Goal: Information Seeking & Learning: Find specific fact

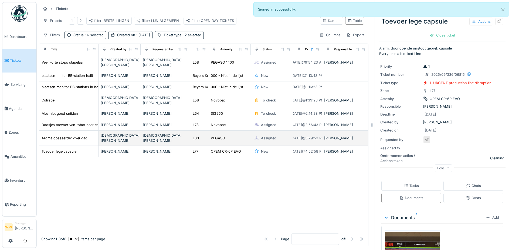
click at [162, 133] on div "Christiano Hanssens" at bounding box center [165, 138] width 45 height 10
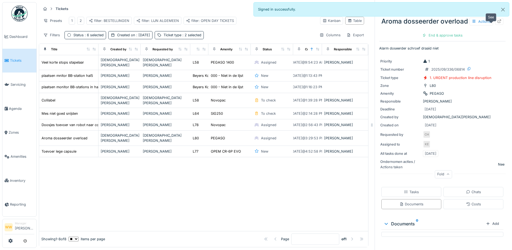
click at [498, 22] on icon at bounding box center [500, 21] width 4 height 4
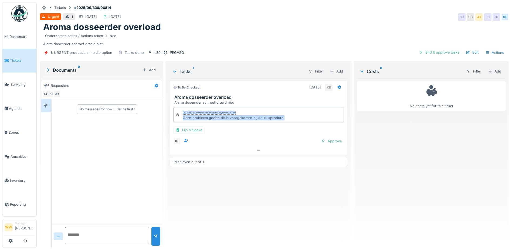
drag, startPoint x: 286, startPoint y: 119, endPoint x: 177, endPoint y: 120, distance: 108.3
click at [177, 120] on div "Closing comment from [PERSON_NAME] atimi Geen probleem gezien dit is voorgekome…" at bounding box center [258, 115] width 171 height 16
copy div "Closing comment from [PERSON_NAME] atimi Geen probleem gezien dit is voorgekome…"
click at [288, 173] on div "To be checked [DATE] KE Aroma dosseerder overload Alarm doseerder schroef draai…" at bounding box center [259, 160] width 178 height 165
